Goal: Transaction & Acquisition: Book appointment/travel/reservation

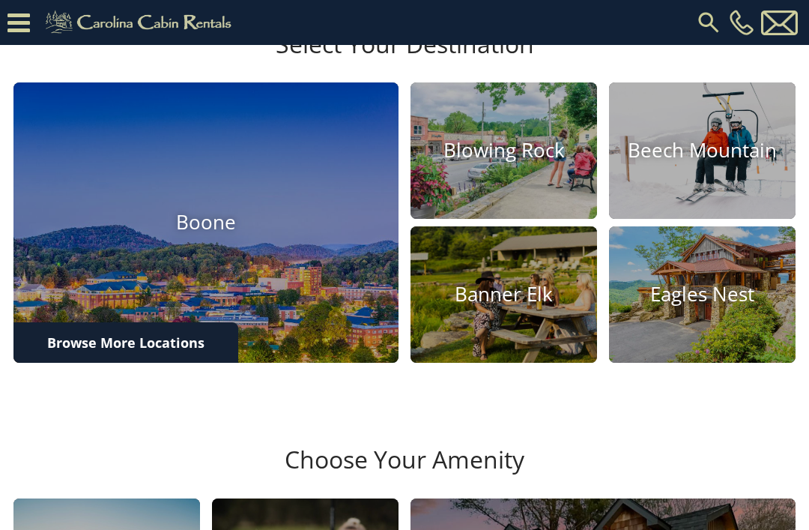
scroll to position [387, 0]
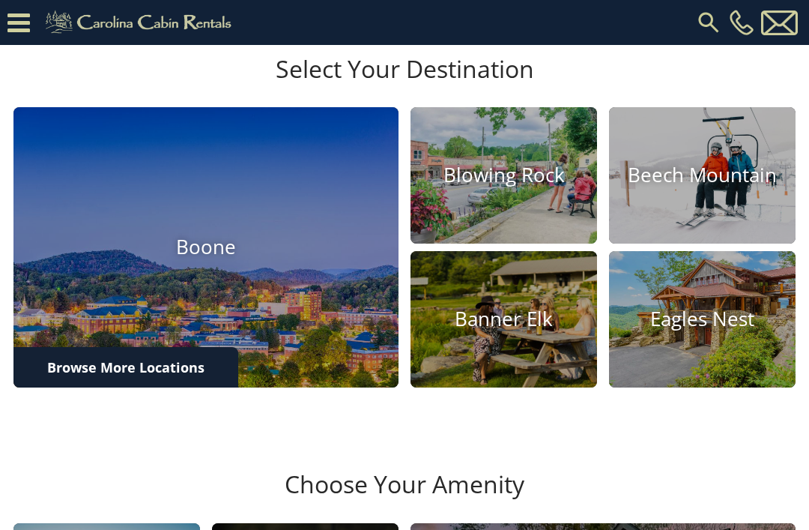
click at [193, 387] on link "Browse More Locations" at bounding box center [125, 367] width 225 height 40
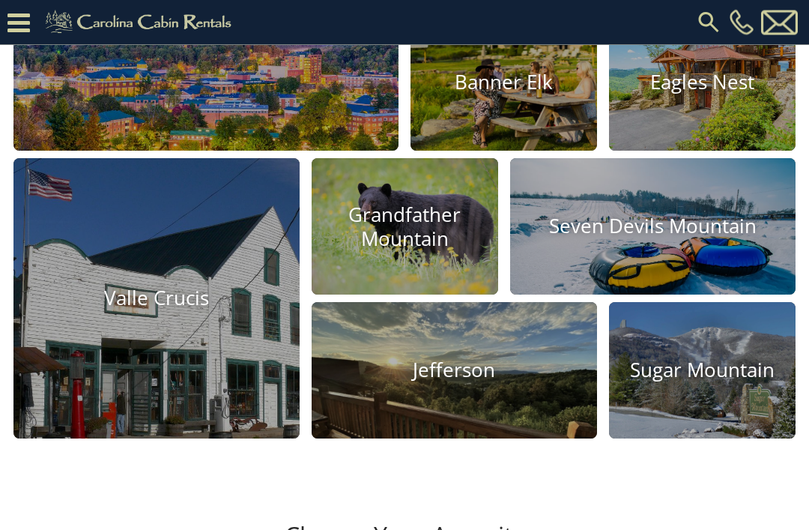
scroll to position [625, 0]
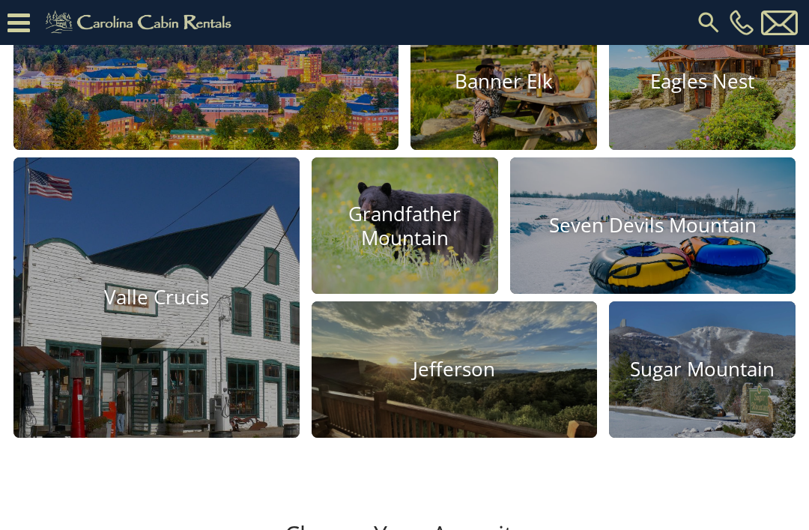
click at [675, 238] on h4 "Seven Devils Mountain" at bounding box center [653, 225] width 286 height 23
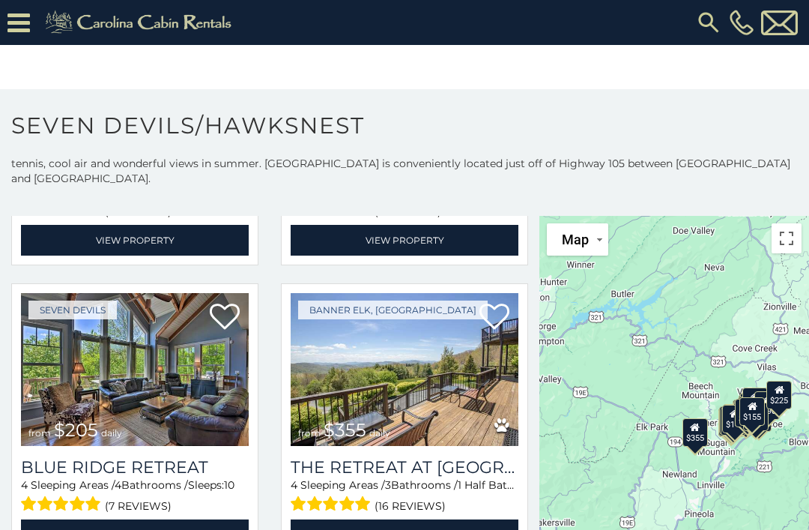
scroll to position [1475, 0]
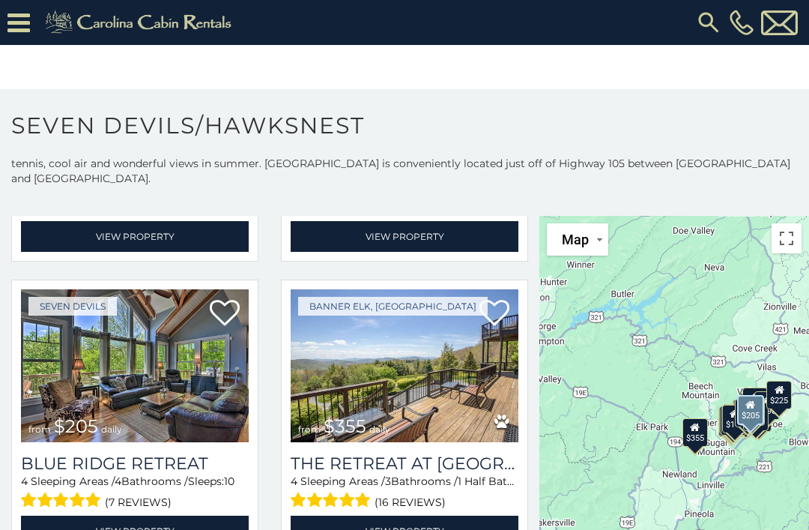
click at [161, 354] on img at bounding box center [135, 365] width 228 height 153
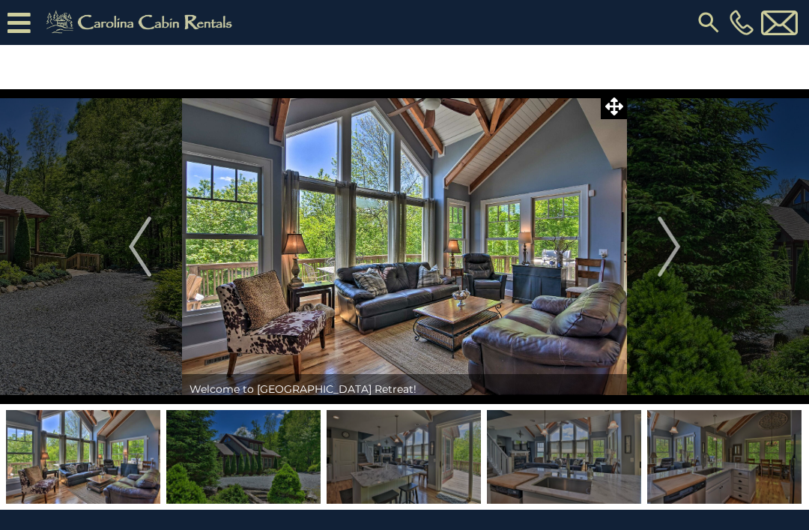
click at [670, 245] on img "Next" at bounding box center [669, 247] width 22 height 60
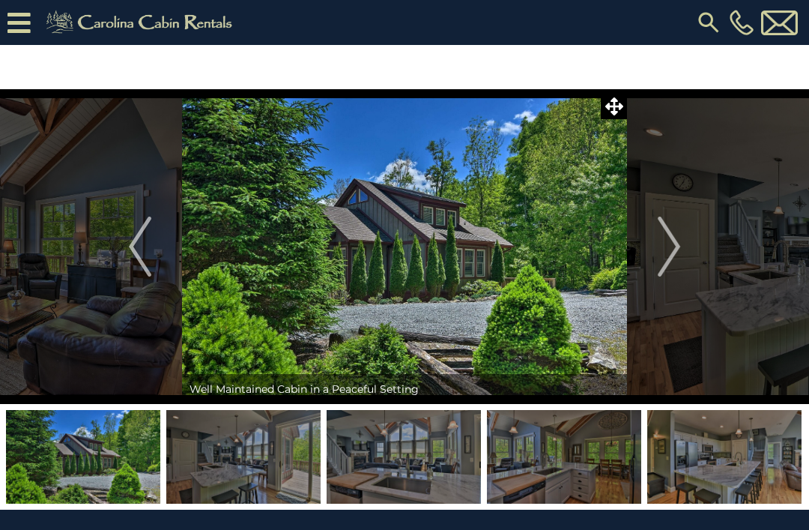
click at [672, 242] on img "Next" at bounding box center [669, 247] width 22 height 60
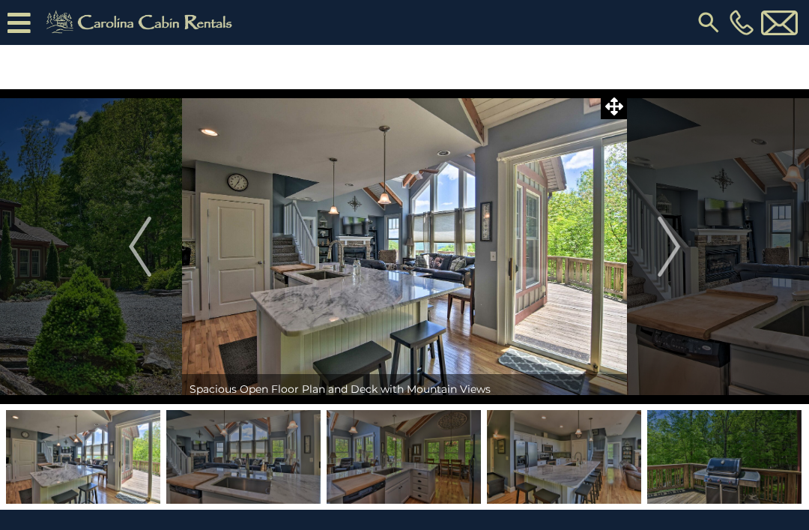
click at [667, 241] on img "Next" at bounding box center [669, 247] width 22 height 60
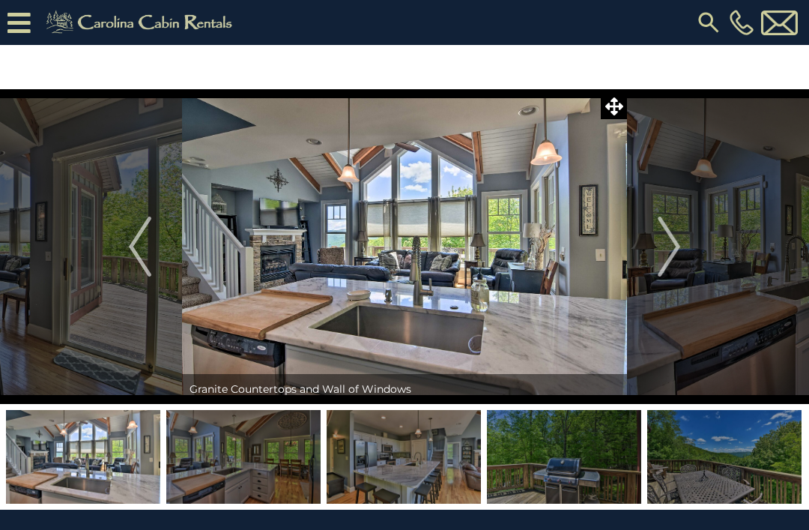
click at [676, 241] on img "Next" at bounding box center [669, 247] width 22 height 60
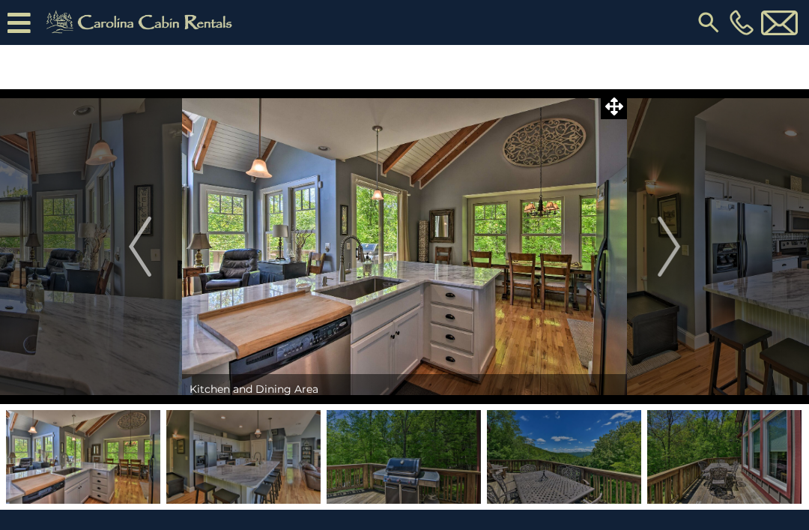
click at [682, 238] on button "Next" at bounding box center [669, 246] width 84 height 315
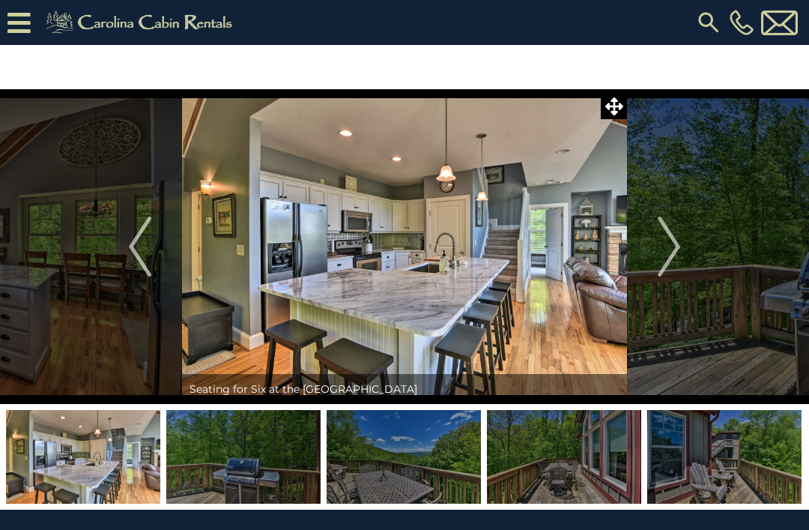
click at [668, 243] on img "Next" at bounding box center [669, 247] width 22 height 60
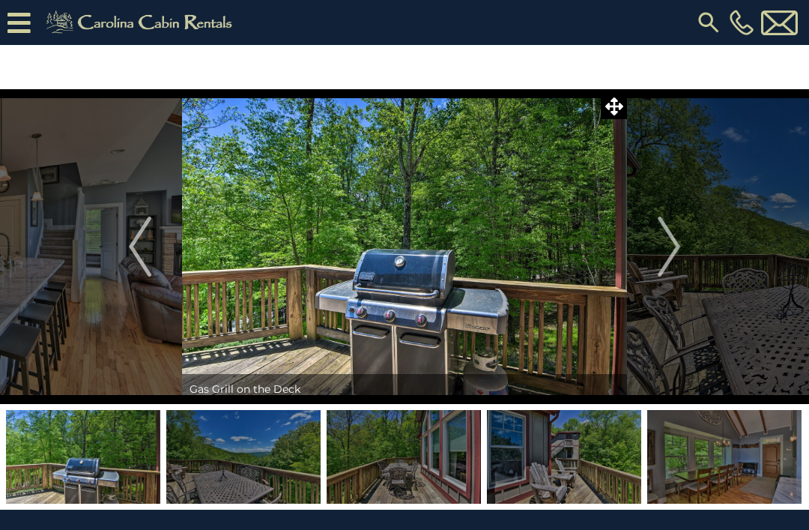
click at [677, 242] on img "Next" at bounding box center [669, 247] width 22 height 60
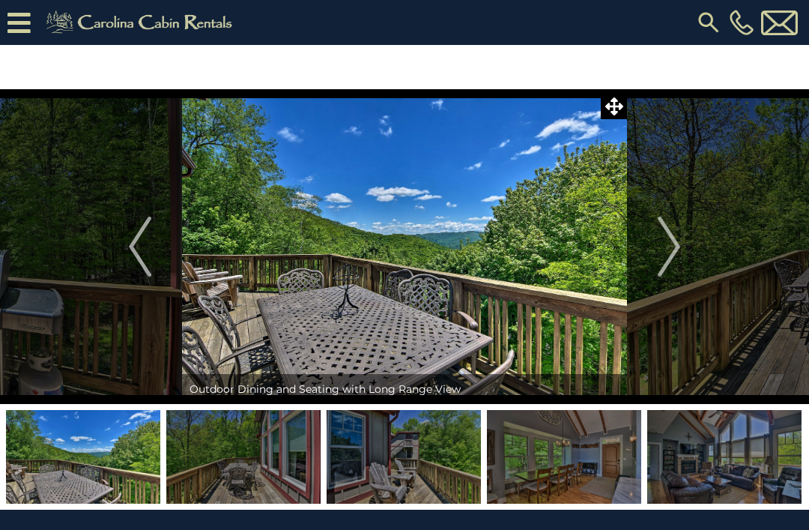
click at [680, 241] on img "Next" at bounding box center [669, 247] width 22 height 60
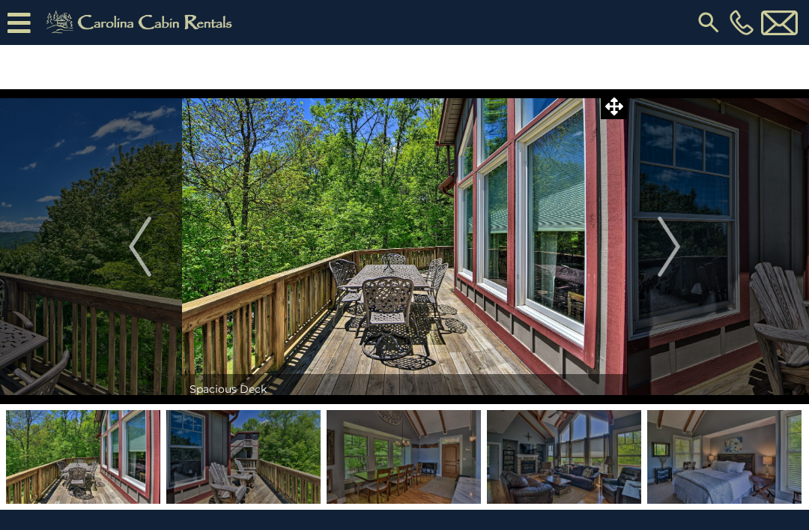
click at [683, 238] on button "Next" at bounding box center [669, 246] width 84 height 315
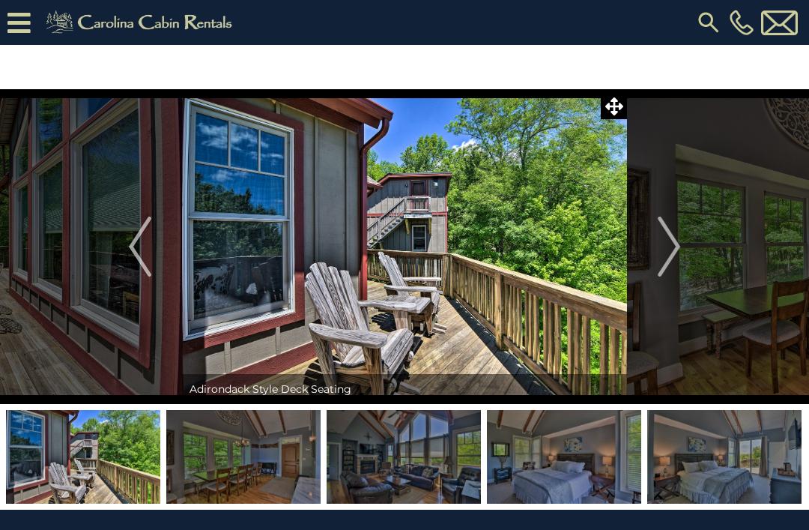
click at [668, 239] on img "Next" at bounding box center [669, 247] width 22 height 60
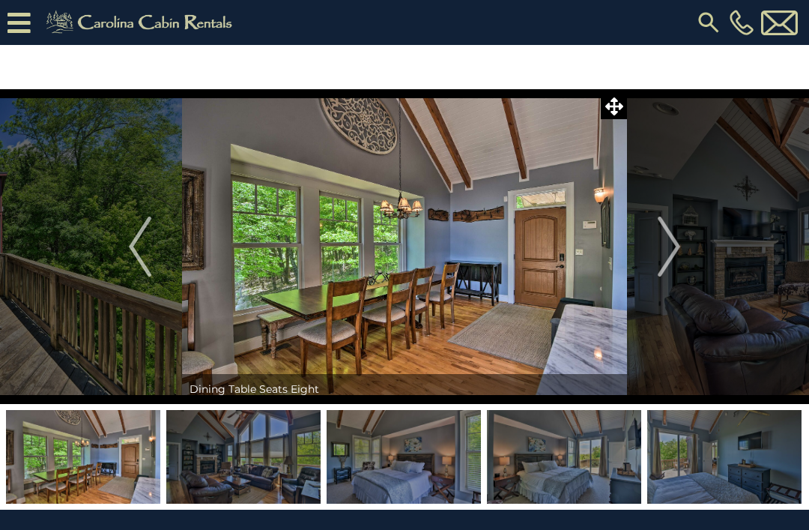
click at [126, 255] on button "Previous" at bounding box center [140, 246] width 84 height 315
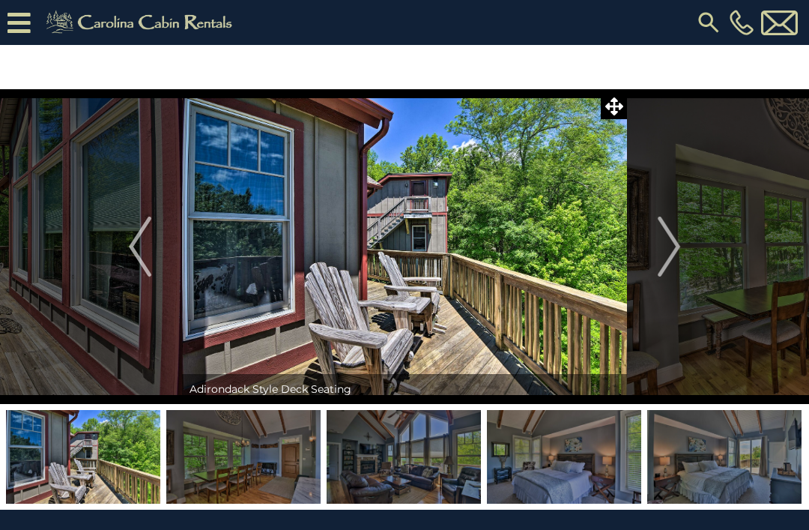
click at [659, 251] on img "Next" at bounding box center [669, 247] width 22 height 60
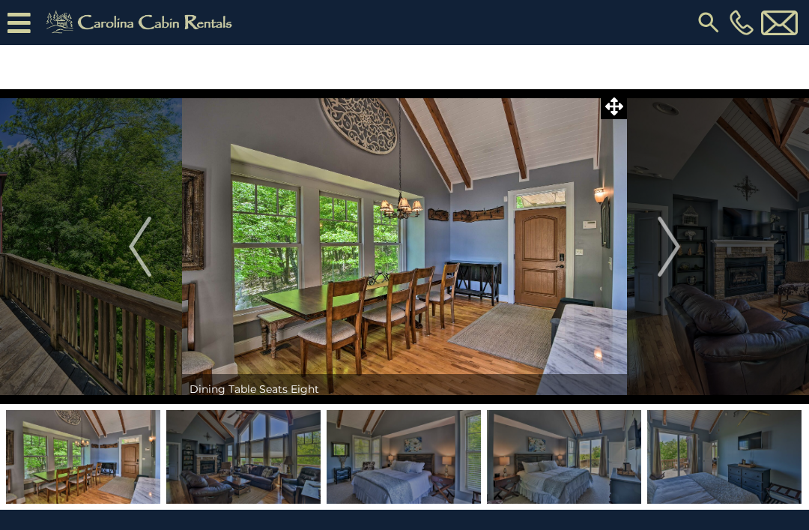
click at [674, 253] on img "Next" at bounding box center [669, 247] width 22 height 60
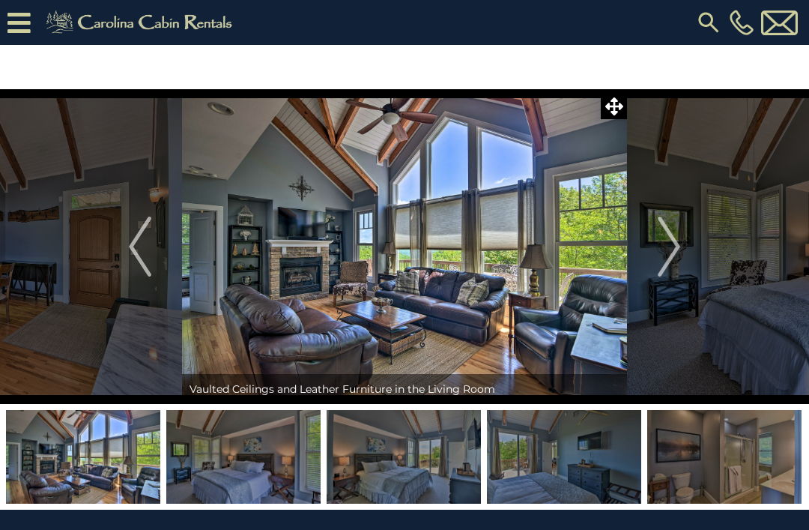
click at [688, 238] on button "Next" at bounding box center [669, 246] width 84 height 315
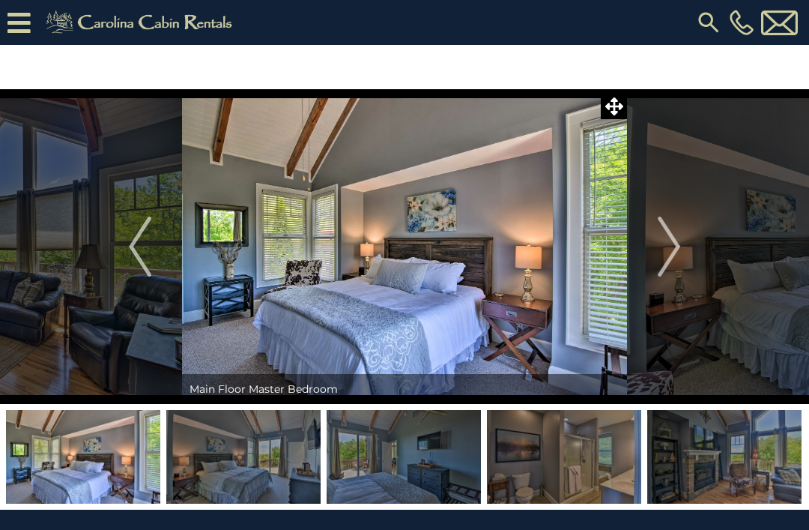
click at [683, 247] on button "Next" at bounding box center [669, 246] width 84 height 315
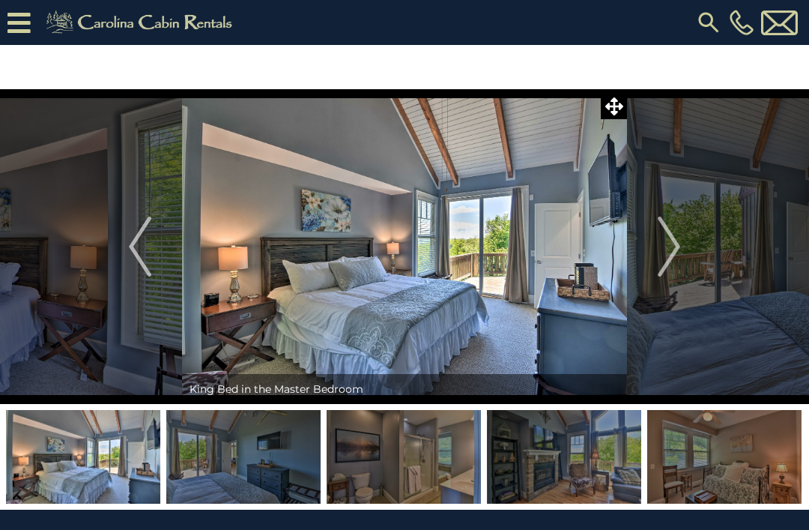
click at [672, 242] on img "Next" at bounding box center [669, 247] width 22 height 60
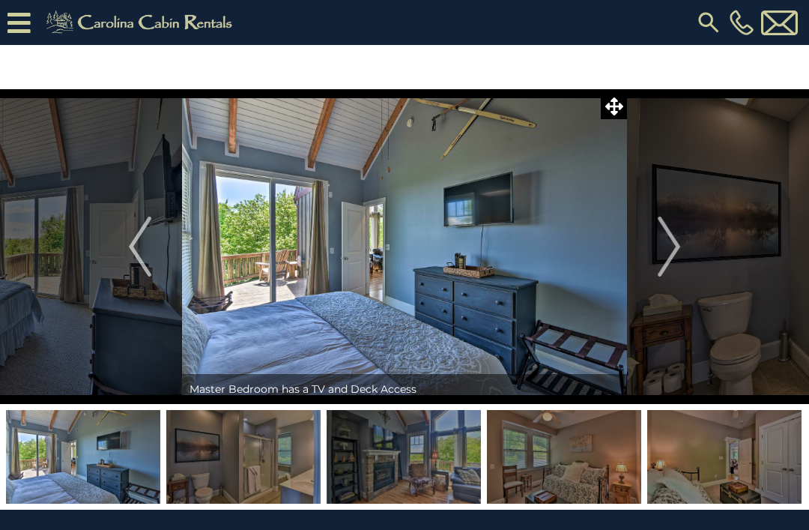
click at [675, 244] on img "Next" at bounding box center [669, 247] width 22 height 60
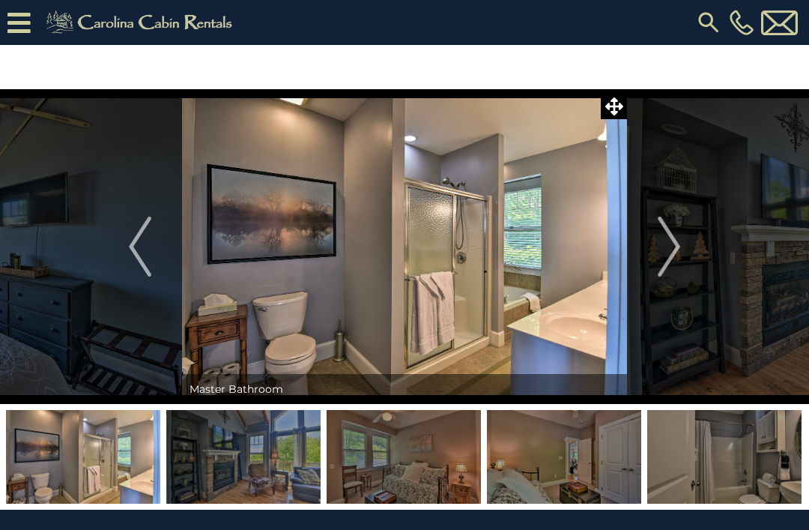
click at [683, 242] on button "Next" at bounding box center [669, 246] width 84 height 315
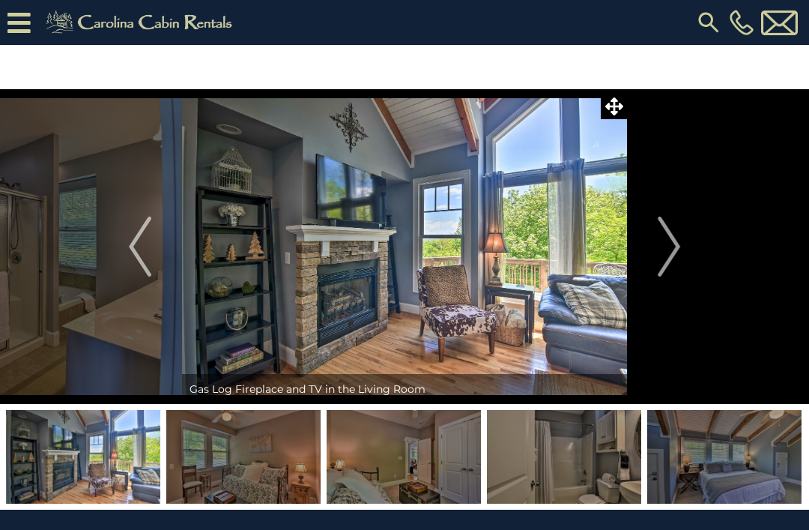
click at [130, 261] on img "Previous" at bounding box center [140, 247] width 22 height 60
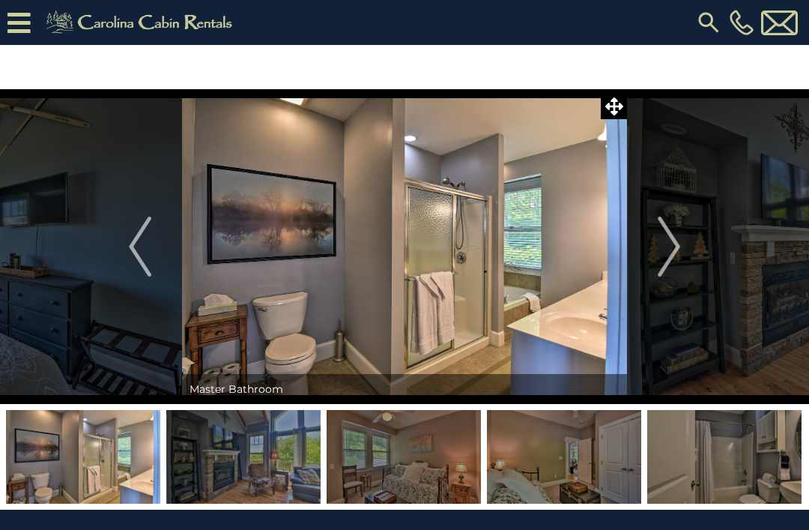
click at [671, 238] on img "Next" at bounding box center [669, 247] width 22 height 60
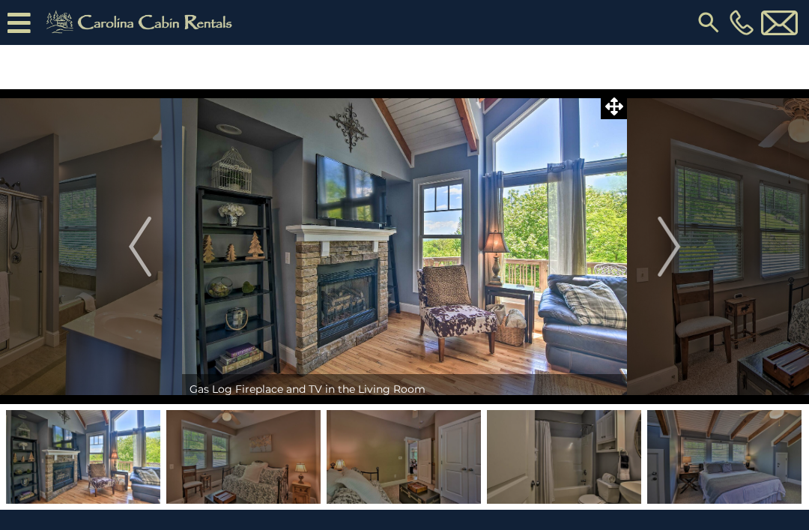
click at [666, 236] on img "Next" at bounding box center [669, 247] width 22 height 60
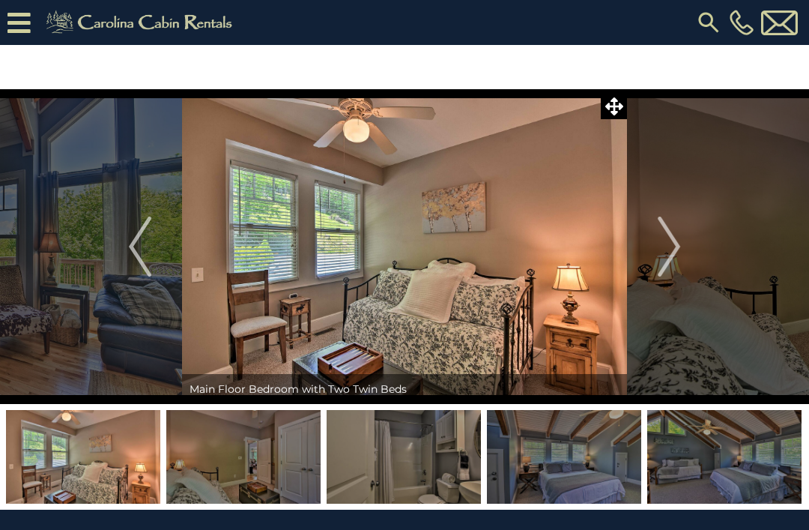
click at [680, 230] on img "Next" at bounding box center [669, 247] width 22 height 60
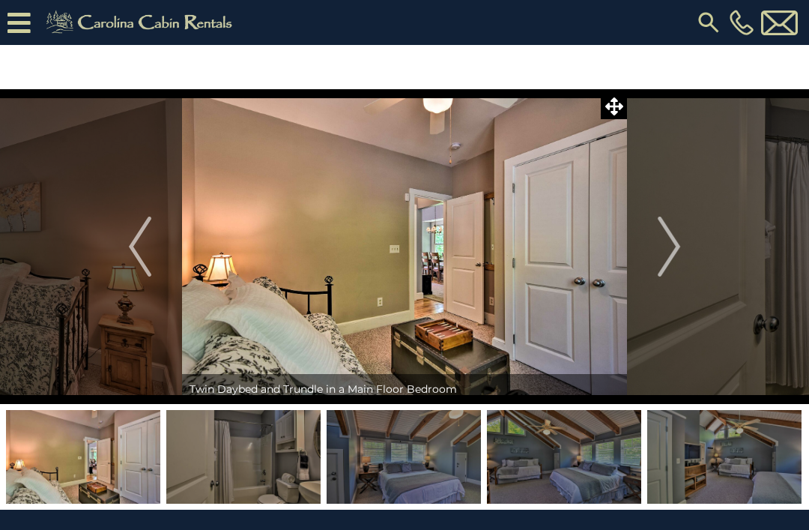
click at [664, 238] on img "Next" at bounding box center [669, 247] width 22 height 60
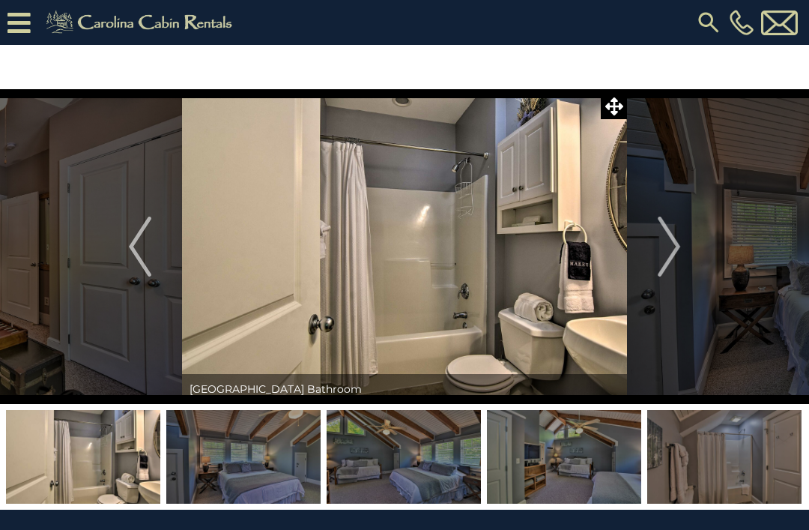
click at [674, 239] on img "Next" at bounding box center [669, 247] width 22 height 60
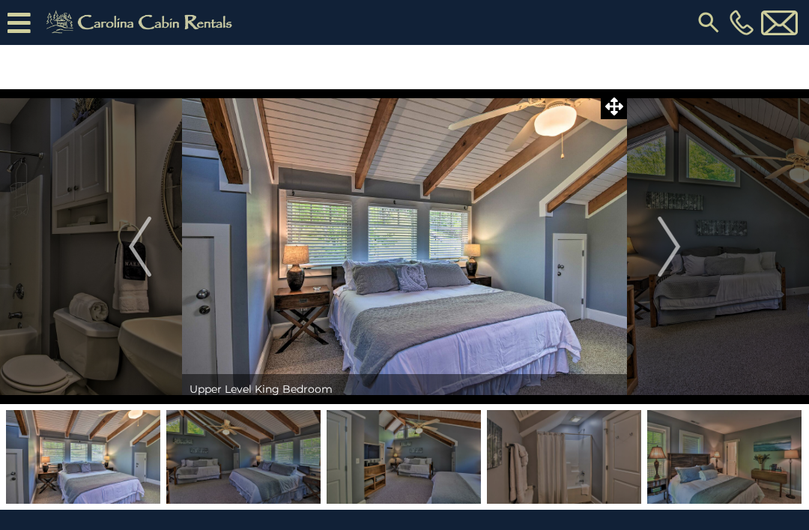
click at [677, 241] on img "Next" at bounding box center [669, 247] width 22 height 60
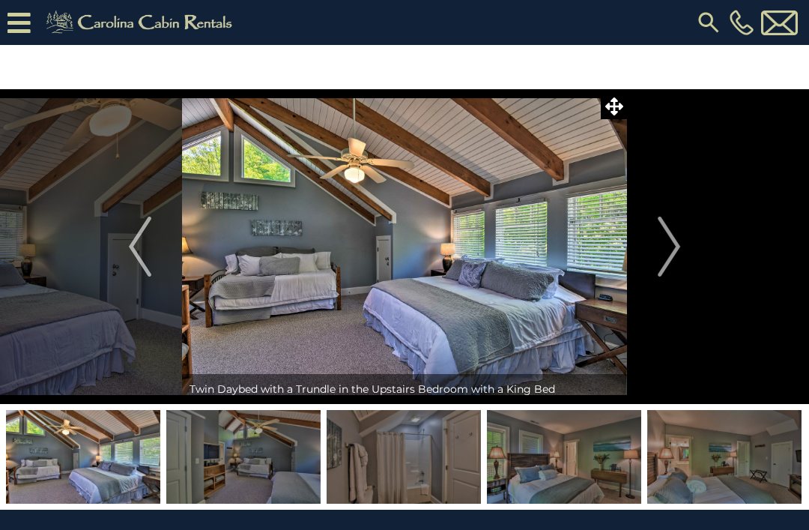
click at [680, 239] on img "Next" at bounding box center [669, 247] width 22 height 60
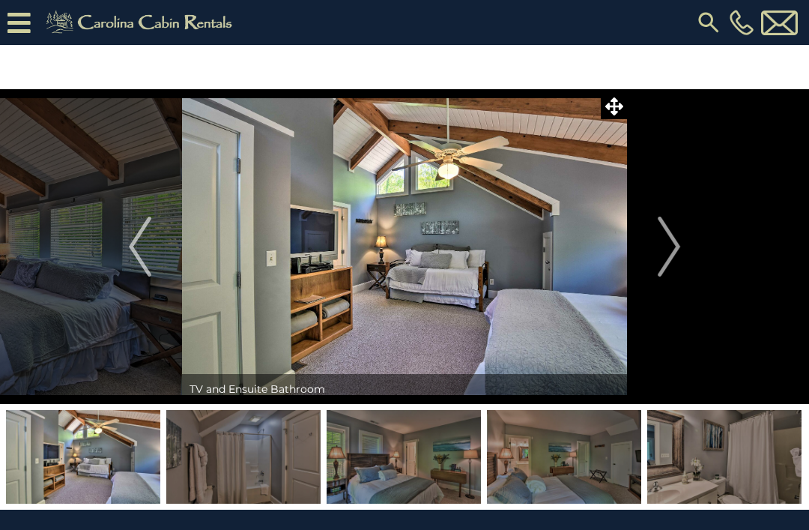
click at [665, 240] on img "Next" at bounding box center [669, 247] width 22 height 60
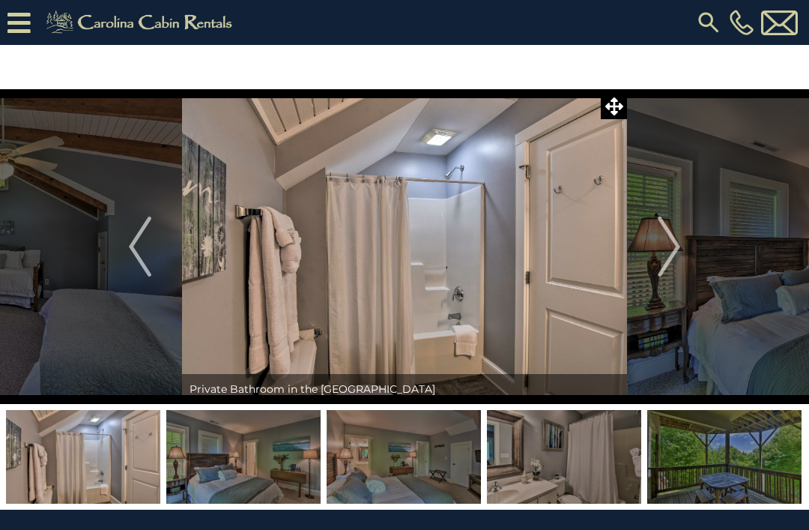
click at [675, 241] on img "Next" at bounding box center [669, 247] width 22 height 60
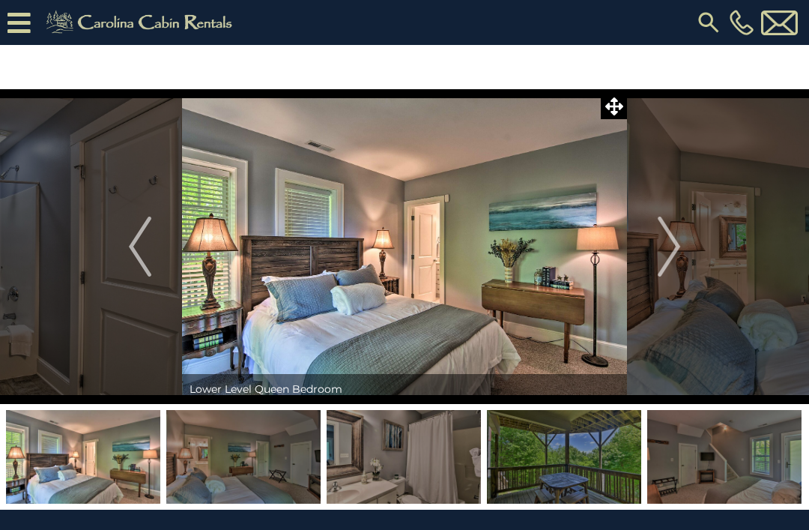
click at [674, 248] on img "Next" at bounding box center [669, 247] width 22 height 60
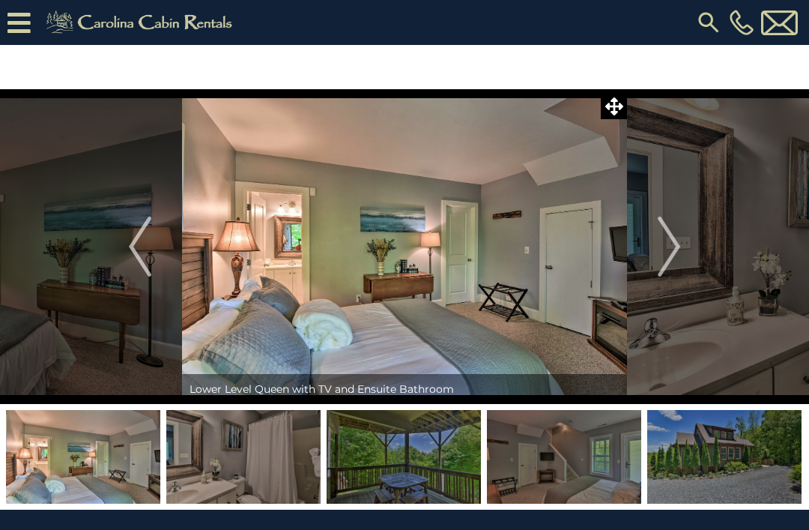
click at [679, 252] on img "Next" at bounding box center [669, 247] width 22 height 60
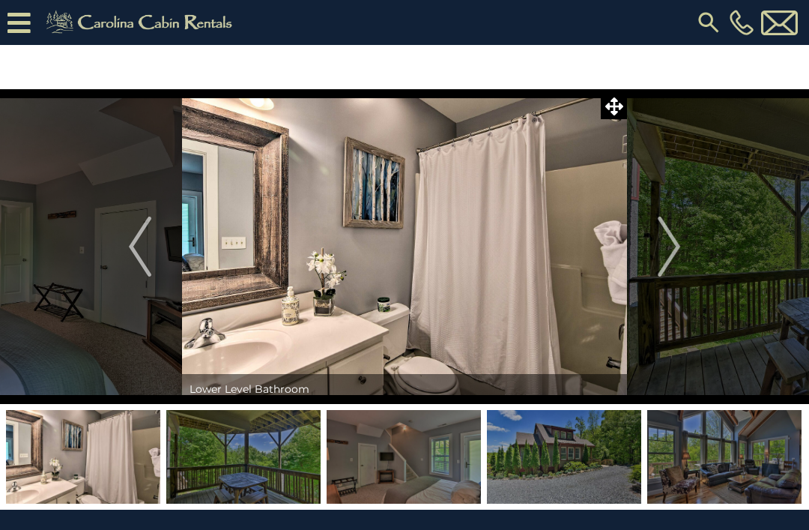
click at [682, 259] on button "Next" at bounding box center [669, 246] width 84 height 315
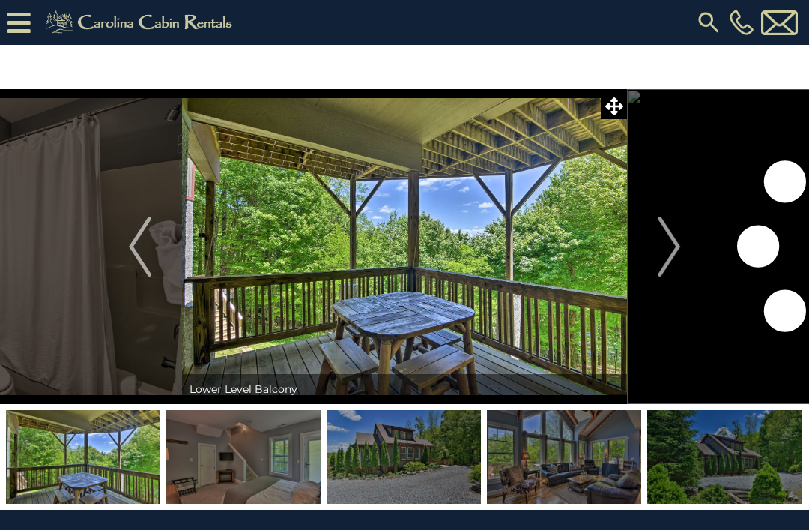
click at [673, 255] on img "Next" at bounding box center [669, 247] width 22 height 60
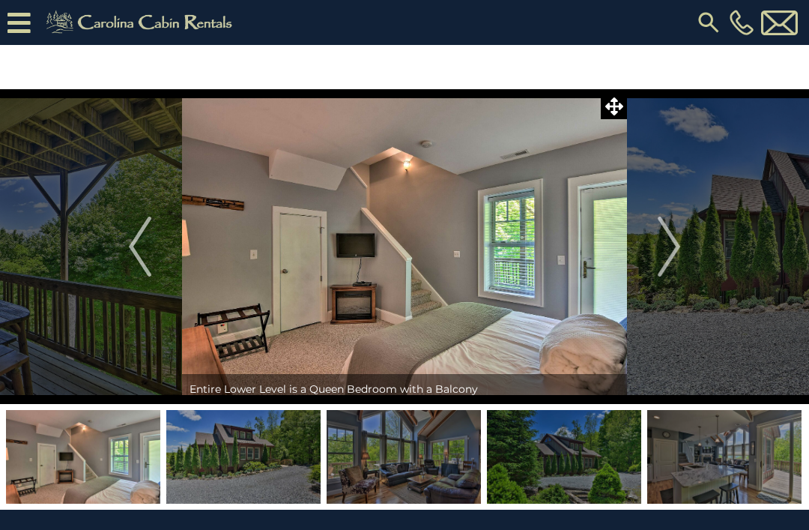
click at [641, 238] on button "Next" at bounding box center [669, 246] width 84 height 315
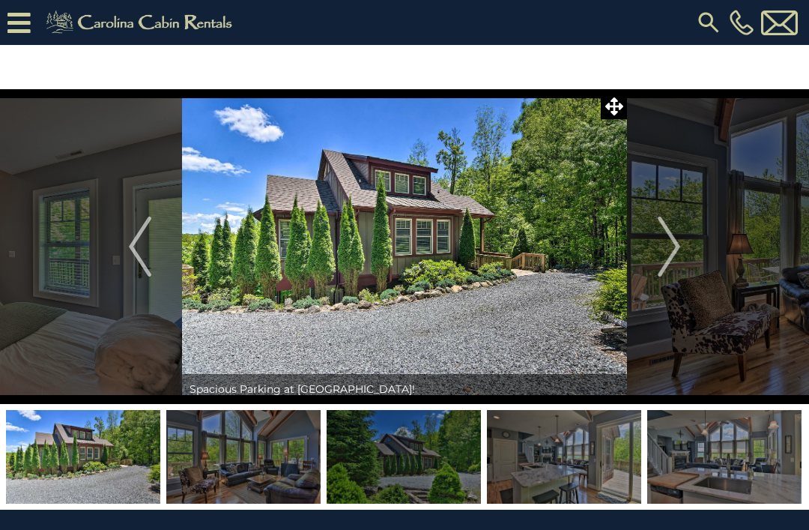
click at [643, 247] on button "Next" at bounding box center [669, 246] width 84 height 315
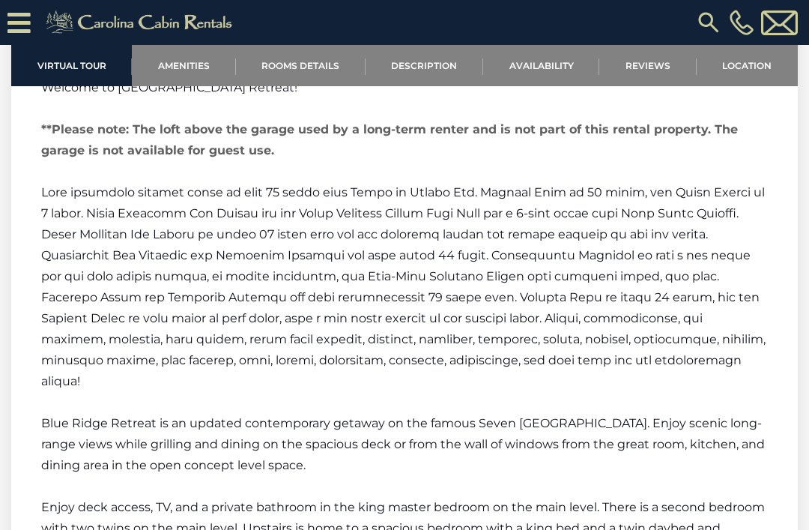
scroll to position [1916, 0]
